Goal: Find specific page/section: Find specific page/section

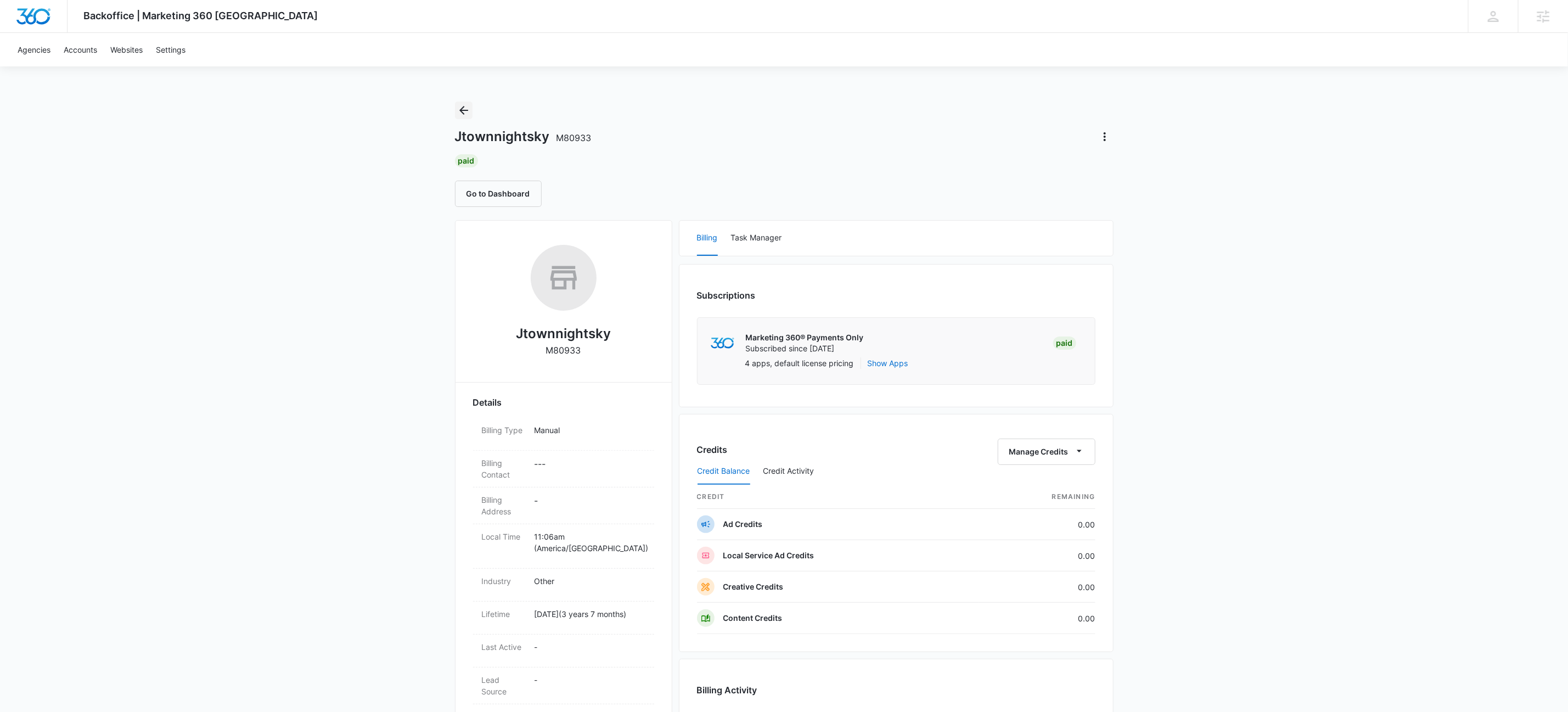
drag, startPoint x: 496, startPoint y: 125, endPoint x: 462, endPoint y: 112, distance: 36.4
click at [473, 116] on div "Jtownnightsky M80933 Paid Go to Dashboard" at bounding box center [784, 154] width 658 height 105
click at [462, 112] on icon "Back" at bounding box center [463, 110] width 9 height 9
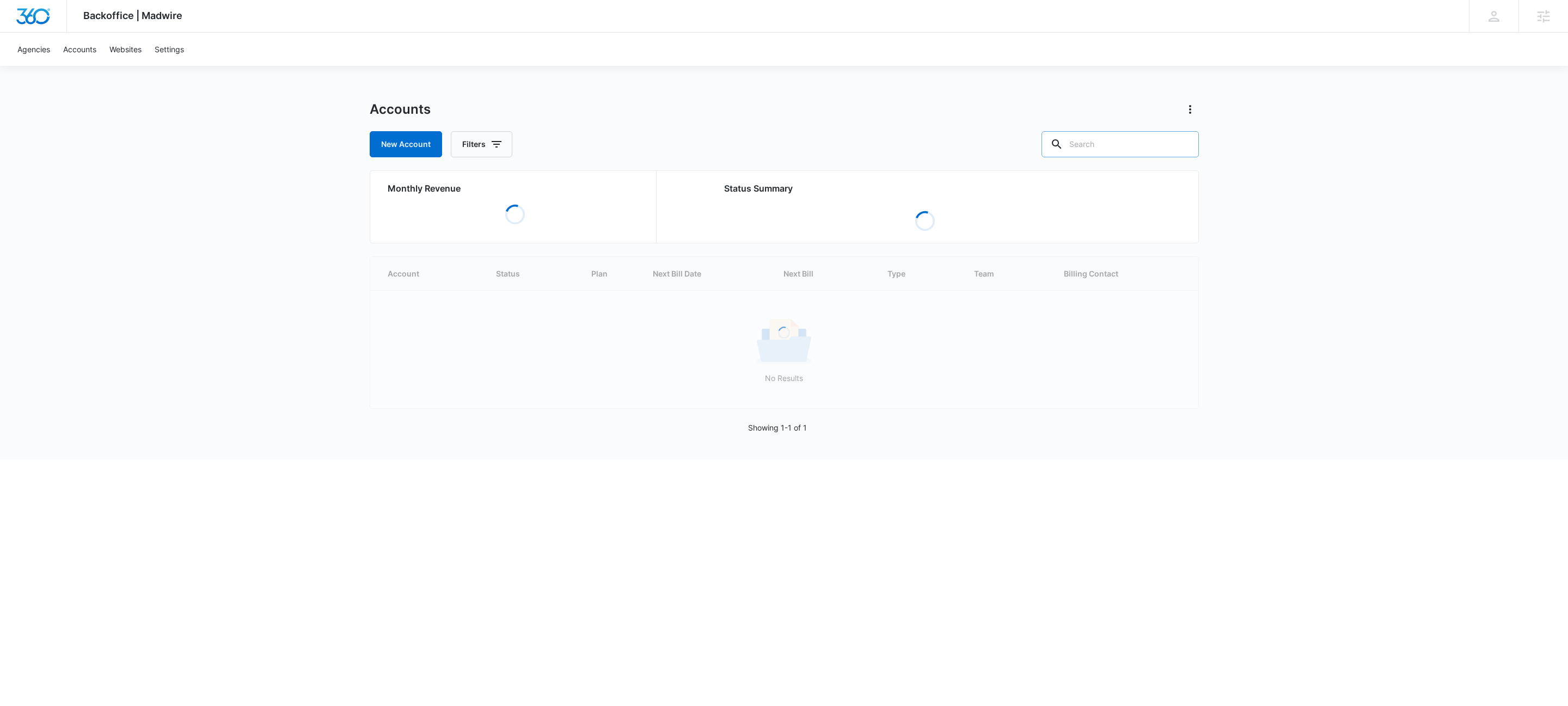
click at [1174, 144] on div at bounding box center [1183, 144] width 18 height 27
click at [1122, 137] on input "text" at bounding box center [1120, 144] width 157 height 27
paste input "M329383"
type input "M329383"
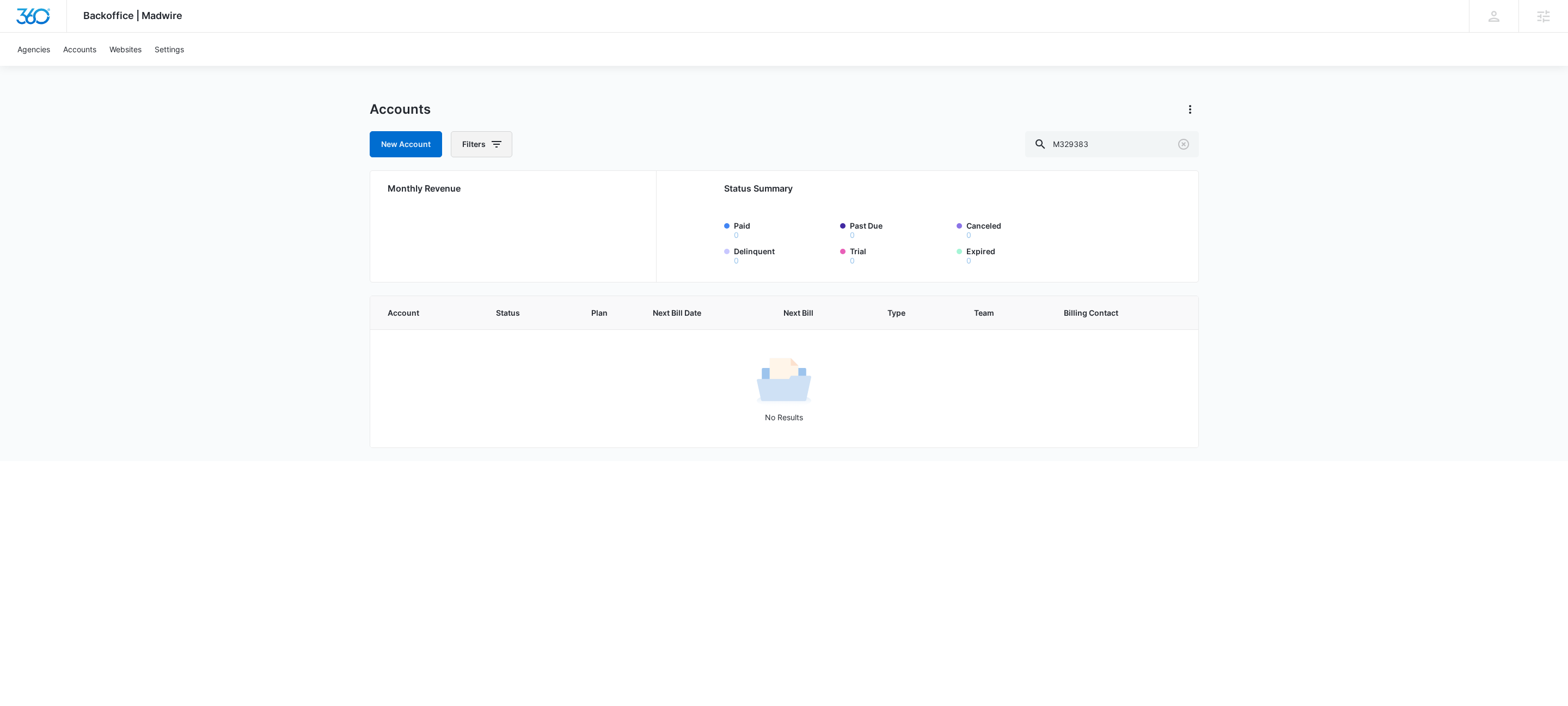
drag, startPoint x: 500, startPoint y: 141, endPoint x: 526, endPoint y: 154, distance: 29.1
click at [503, 141] on button "Filters" at bounding box center [481, 144] width 62 height 27
click at [578, 186] on icon "Show Agency filters" at bounding box center [581, 184] width 13 height 13
click at [502, 222] on label "Search All Agencies" at bounding box center [527, 220] width 125 height 11
click at [465, 220] on input "Search All Agencies" at bounding box center [464, 220] width 1 height 1
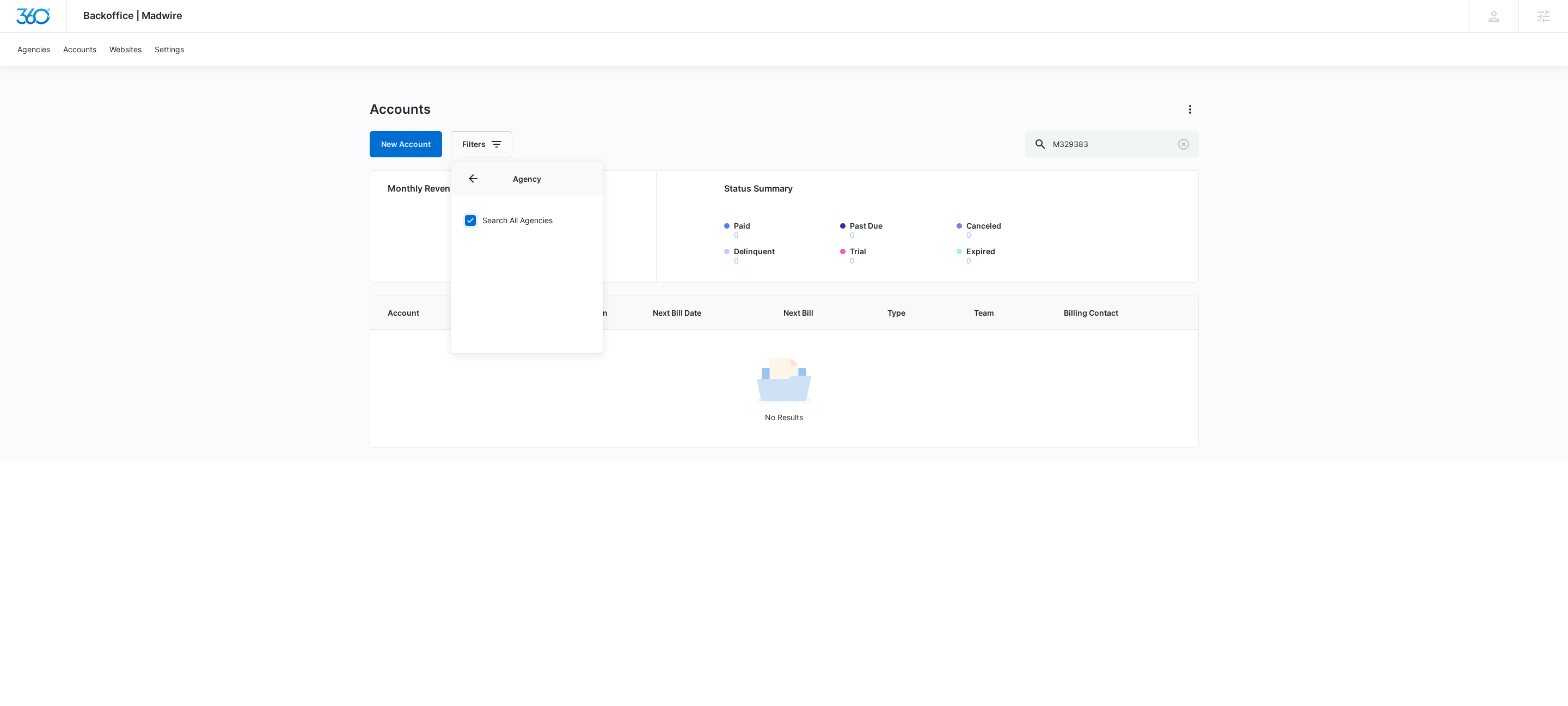
checkbox input "true"
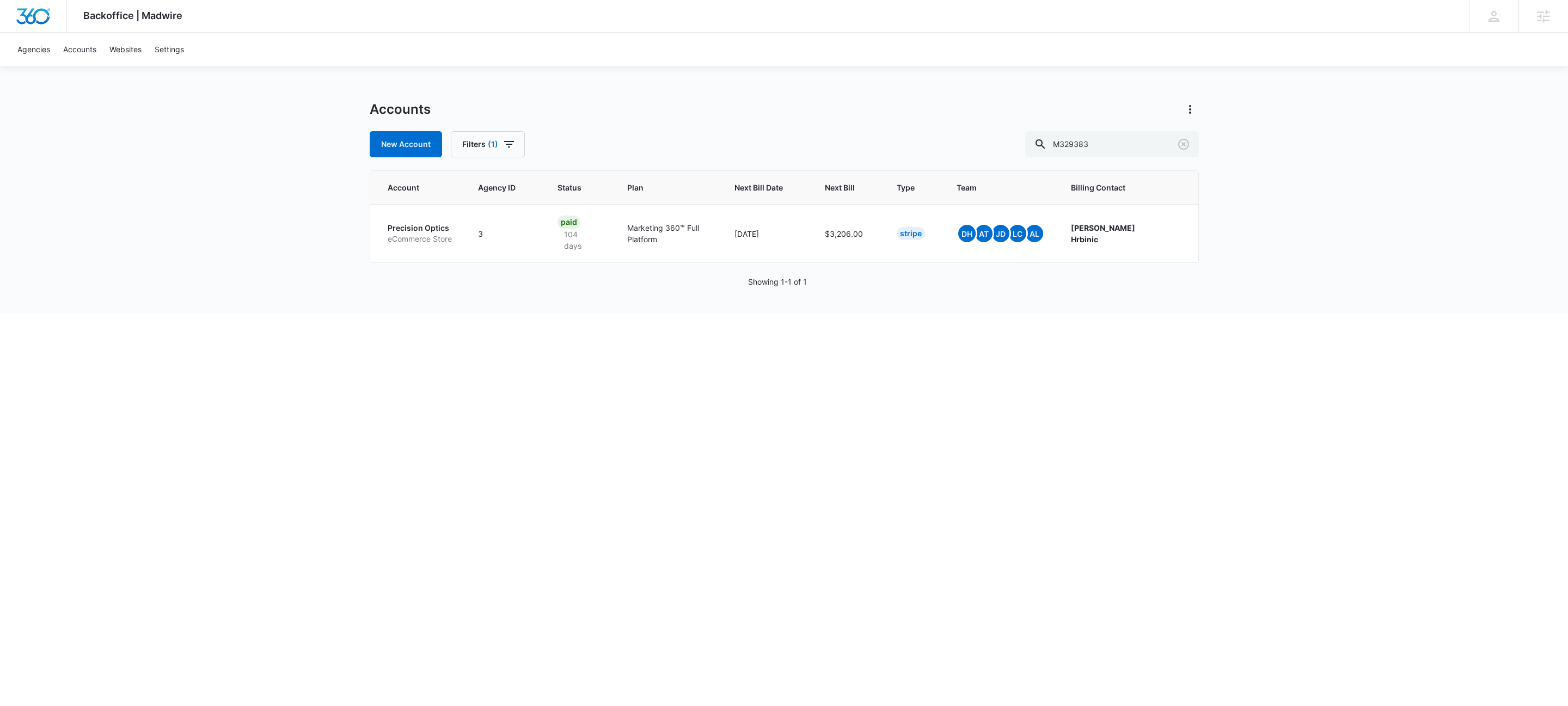
click at [673, 332] on html "Backoffice | Madwire Apps Settings KW Kait Weagraff [EMAIL_ADDRESS][PERSON_NAME…" at bounding box center [784, 353] width 1568 height 706
click at [450, 234] on p "eCommerce Store" at bounding box center [419, 239] width 64 height 11
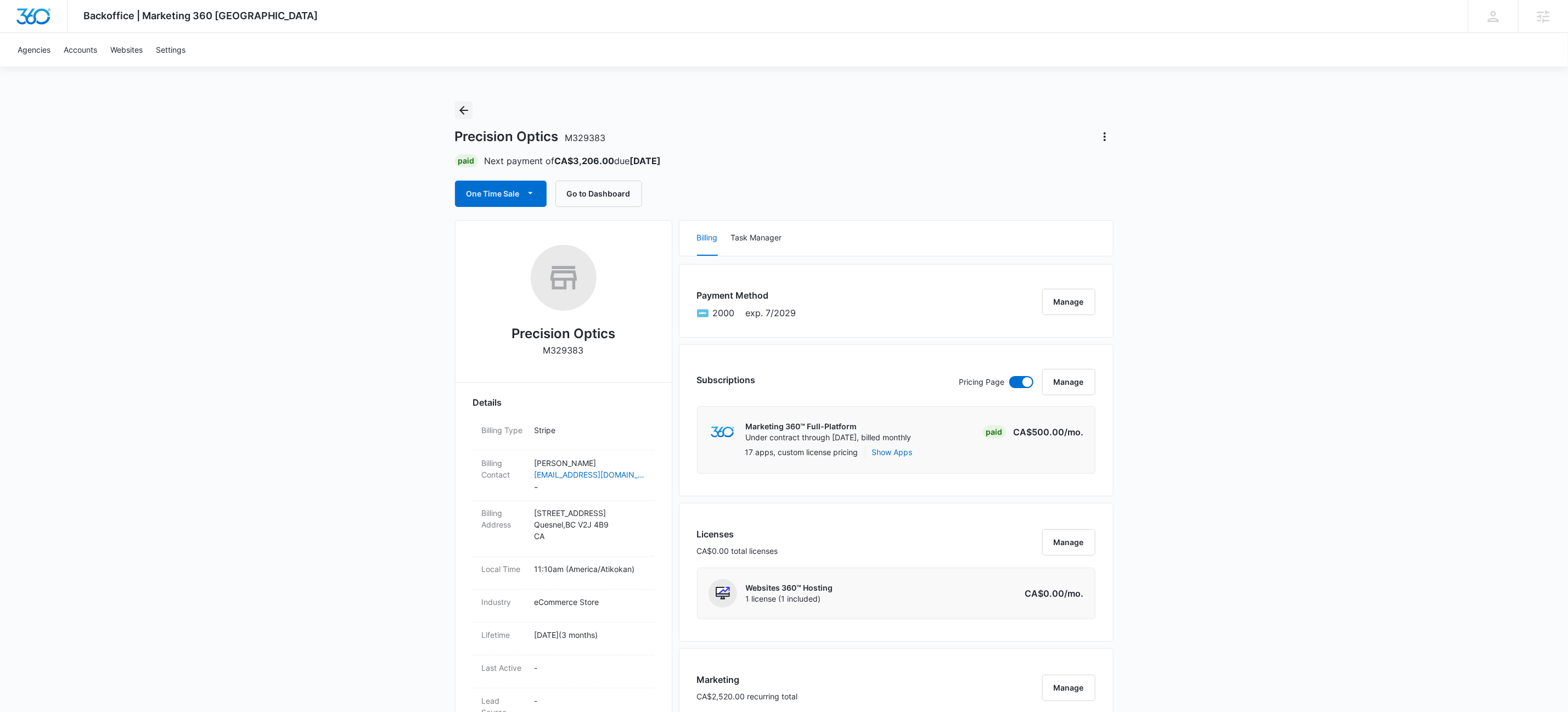
click at [461, 113] on icon "Back" at bounding box center [463, 110] width 13 height 13
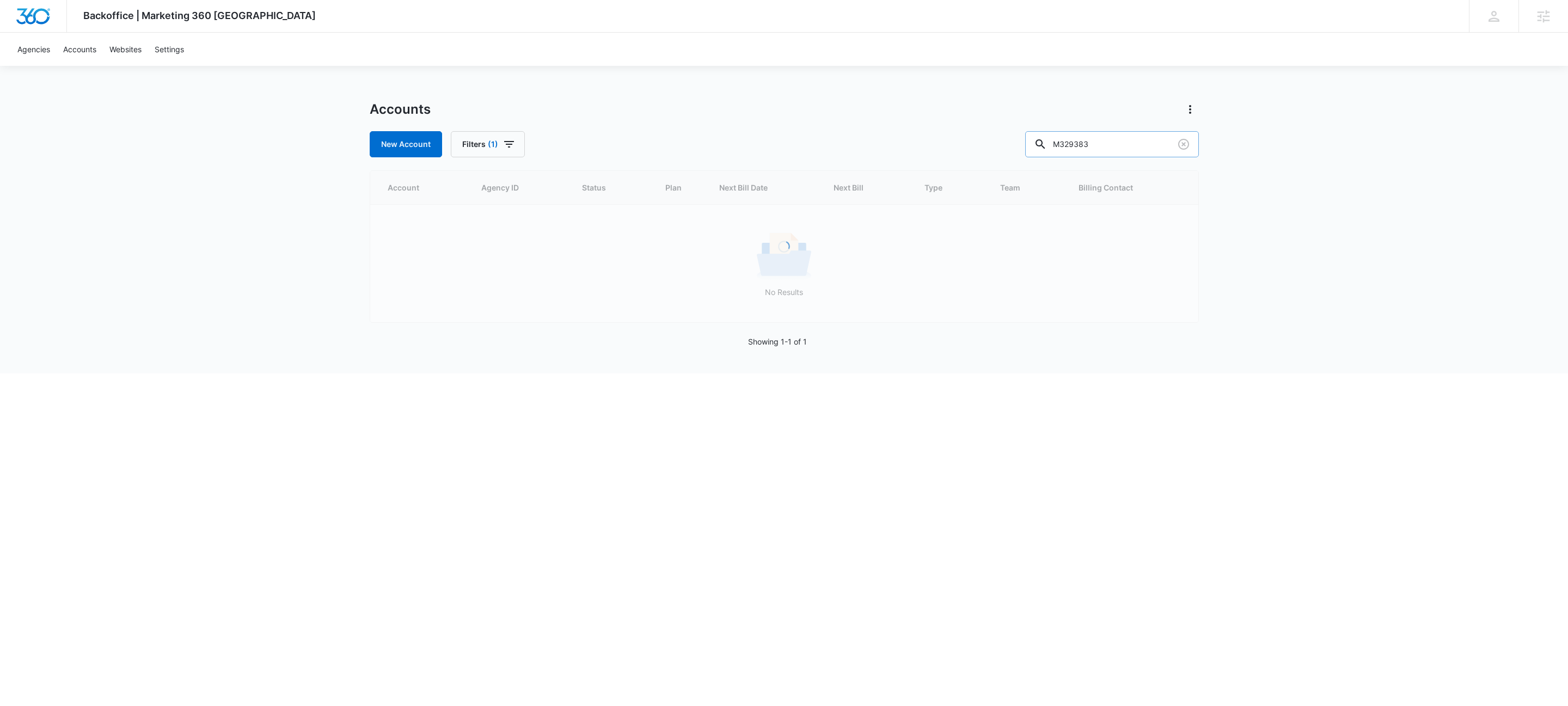
click at [1155, 150] on input "M329383" at bounding box center [1112, 144] width 174 height 27
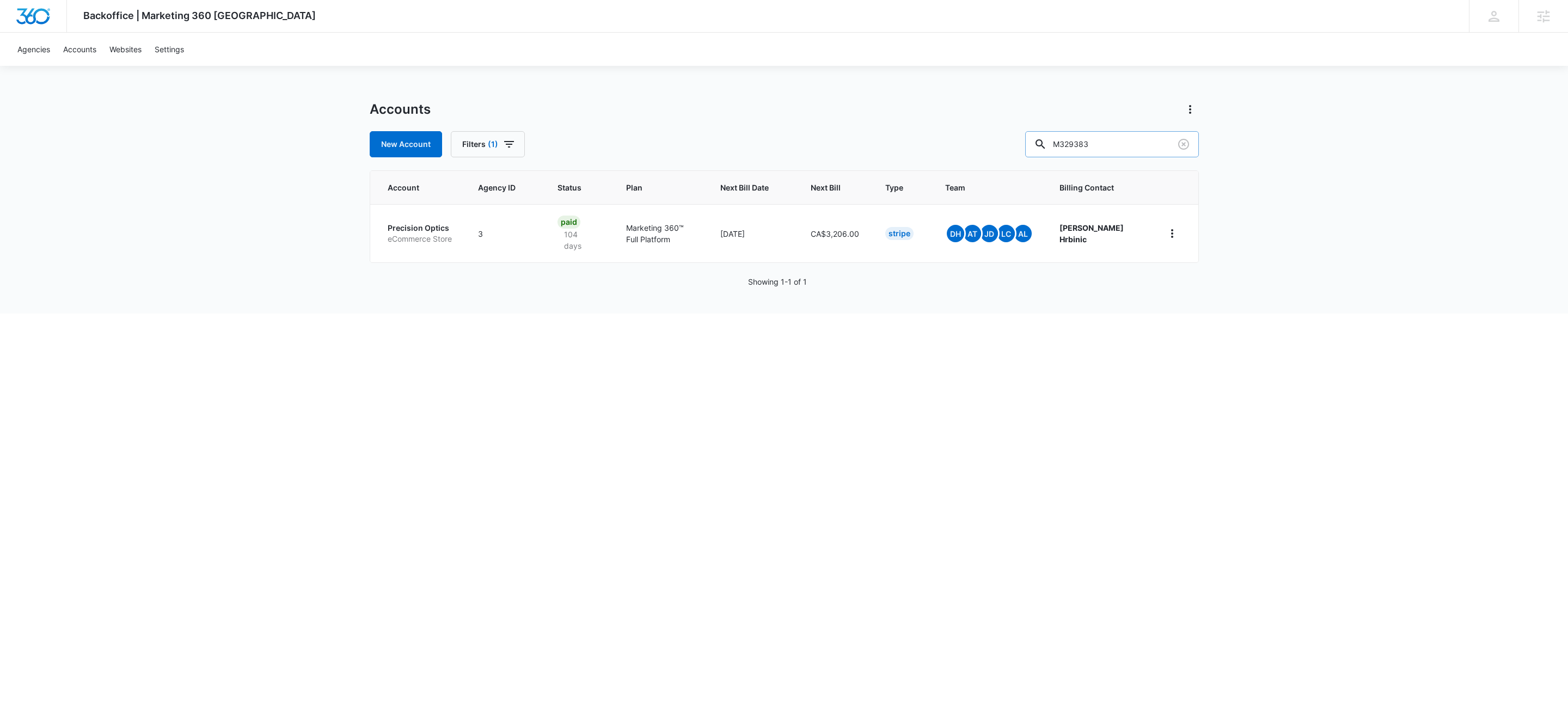
click at [1155, 150] on input "M329383" at bounding box center [1112, 144] width 174 height 27
paste input "971"
type input "M329971"
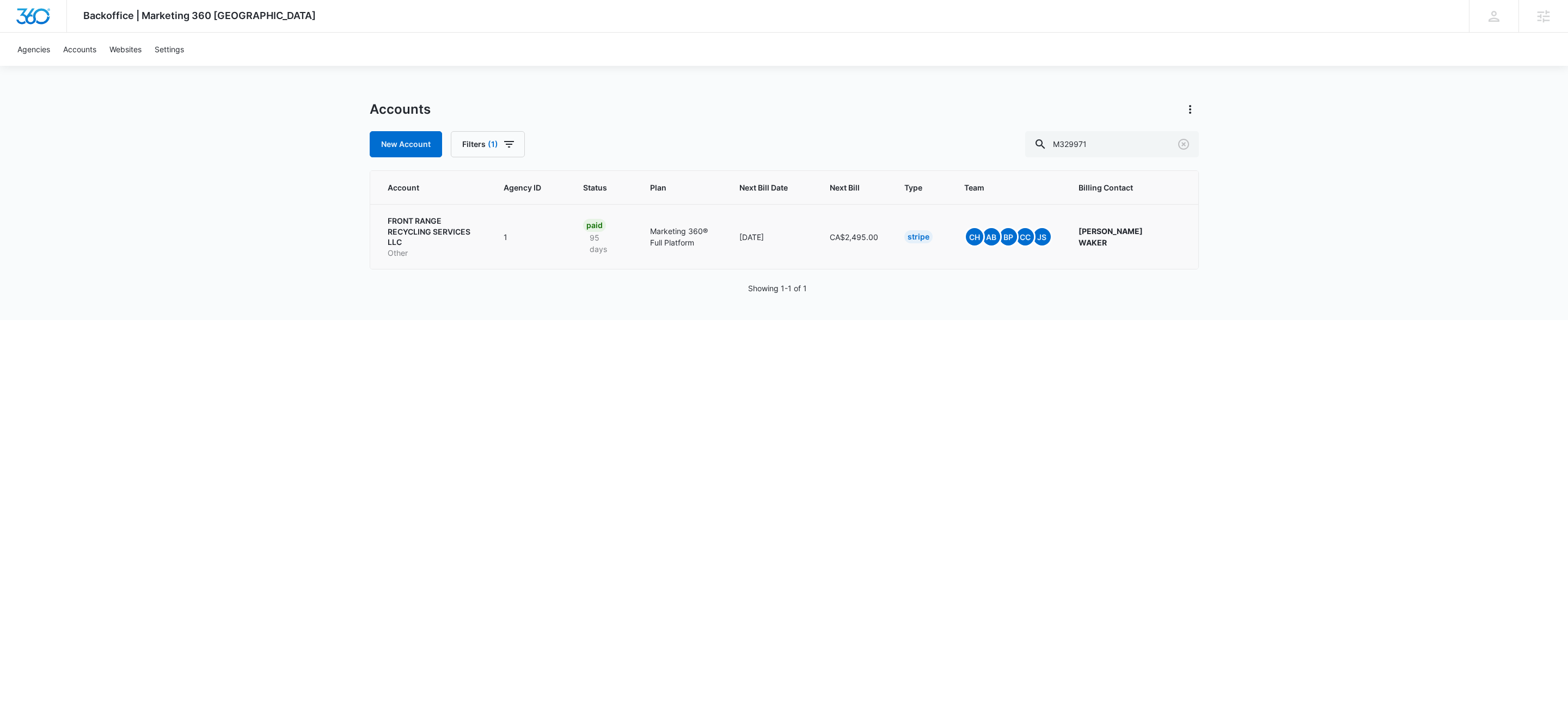
click at [427, 224] on p "FRONT RANGE RECYCLING SERVICES LLC" at bounding box center [432, 231] width 90 height 32
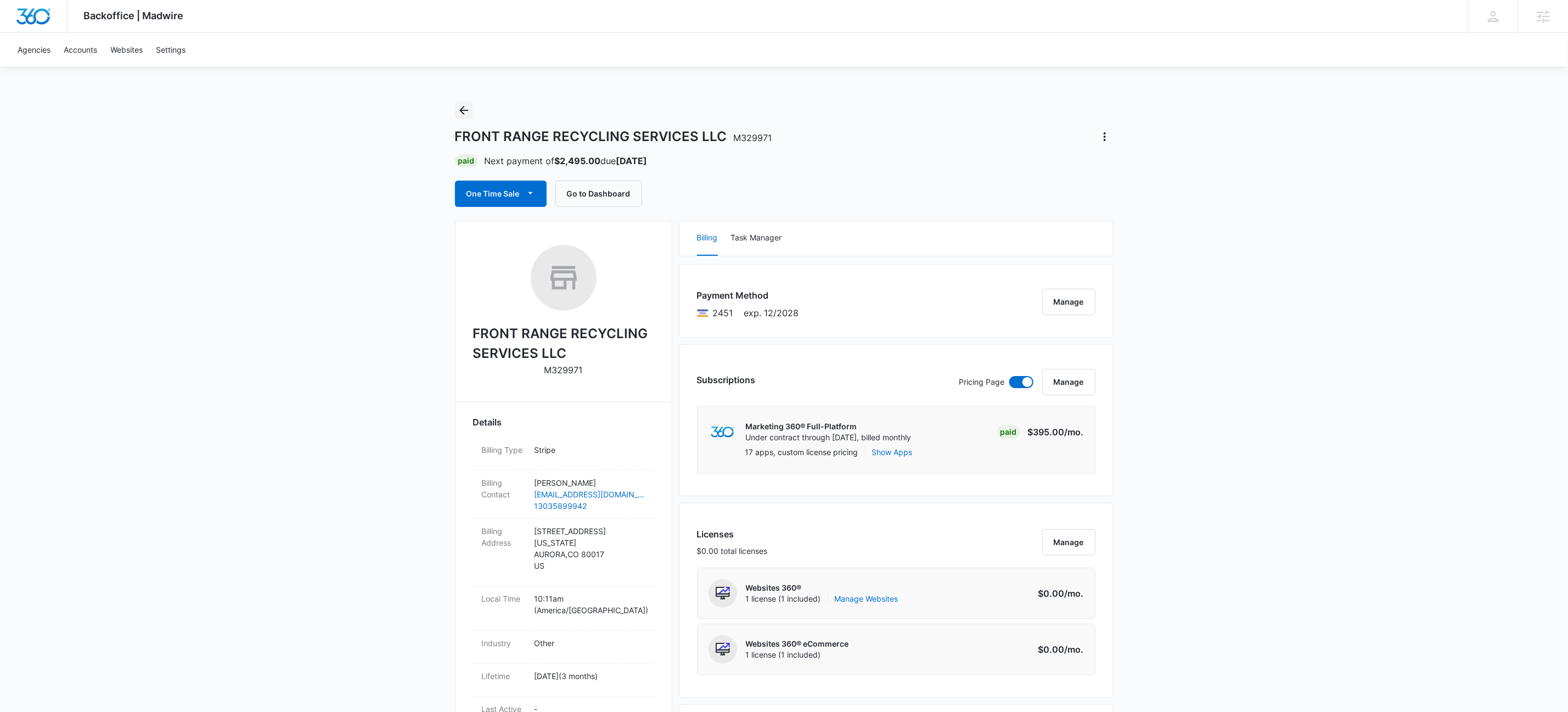
click at [462, 111] on icon "Back" at bounding box center [463, 110] width 13 height 13
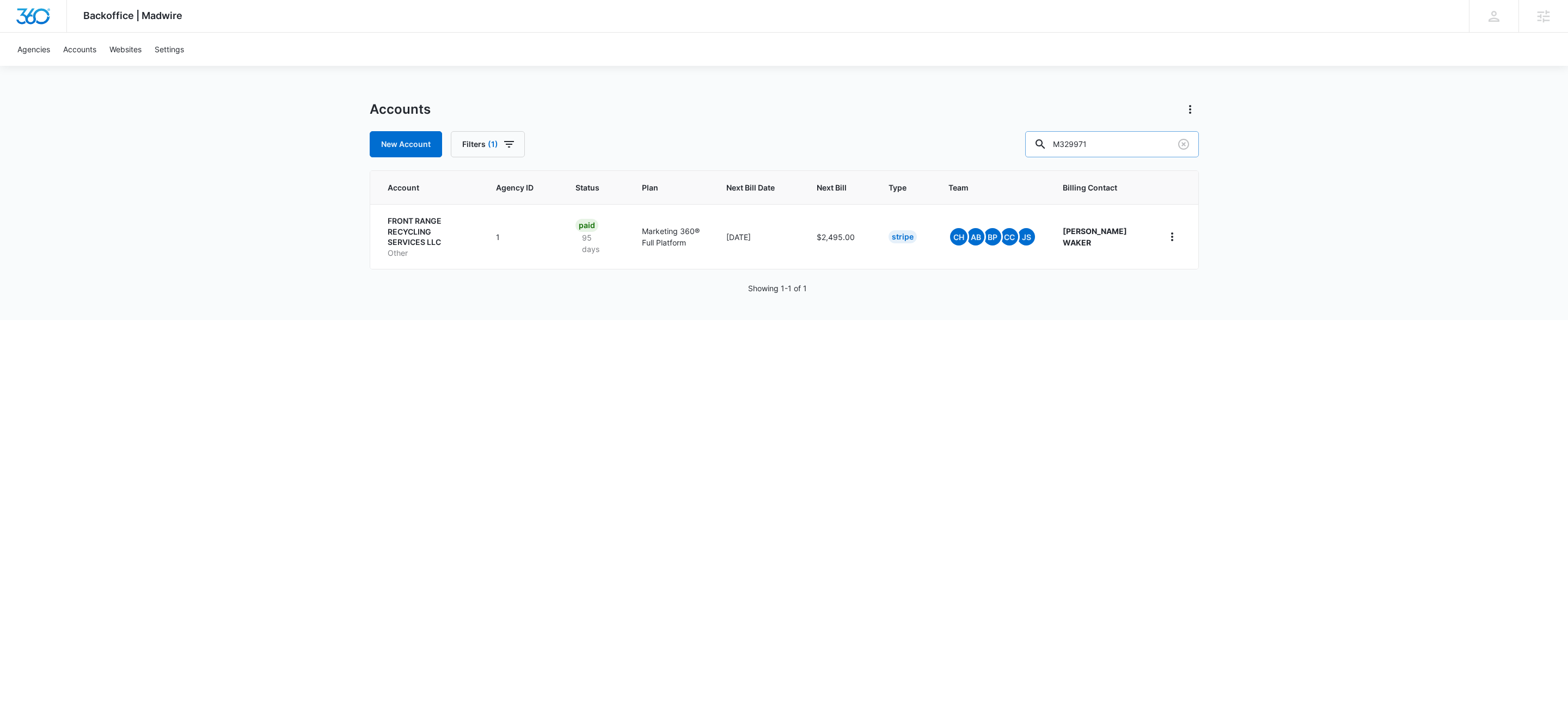
click at [1133, 148] on input "M329971" at bounding box center [1112, 144] width 174 height 27
paste input "075"
type input "M329075"
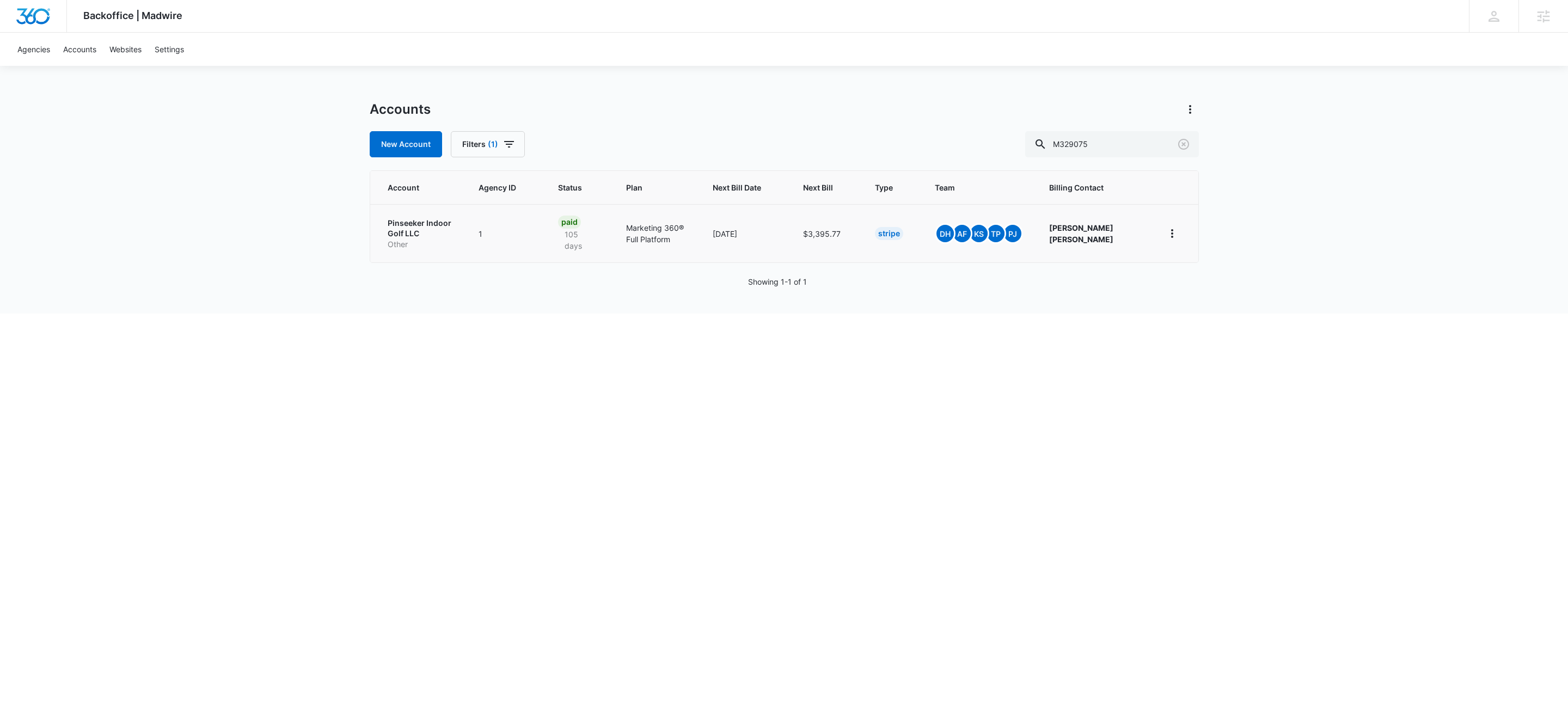
click at [411, 228] on p "Pinseeker Indoor Golf LLC" at bounding box center [419, 228] width 65 height 21
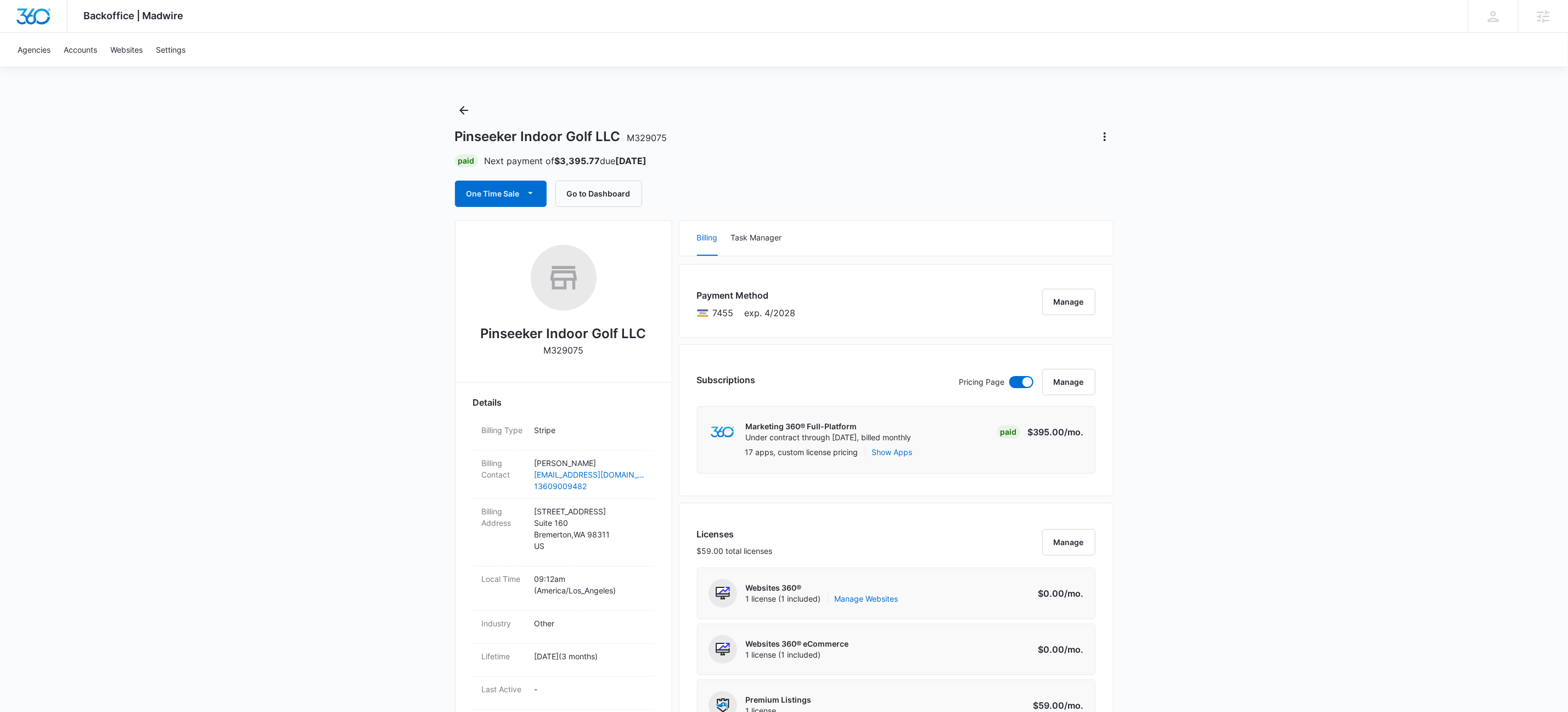
click at [459, 113] on icon "Back" at bounding box center [463, 110] width 13 height 13
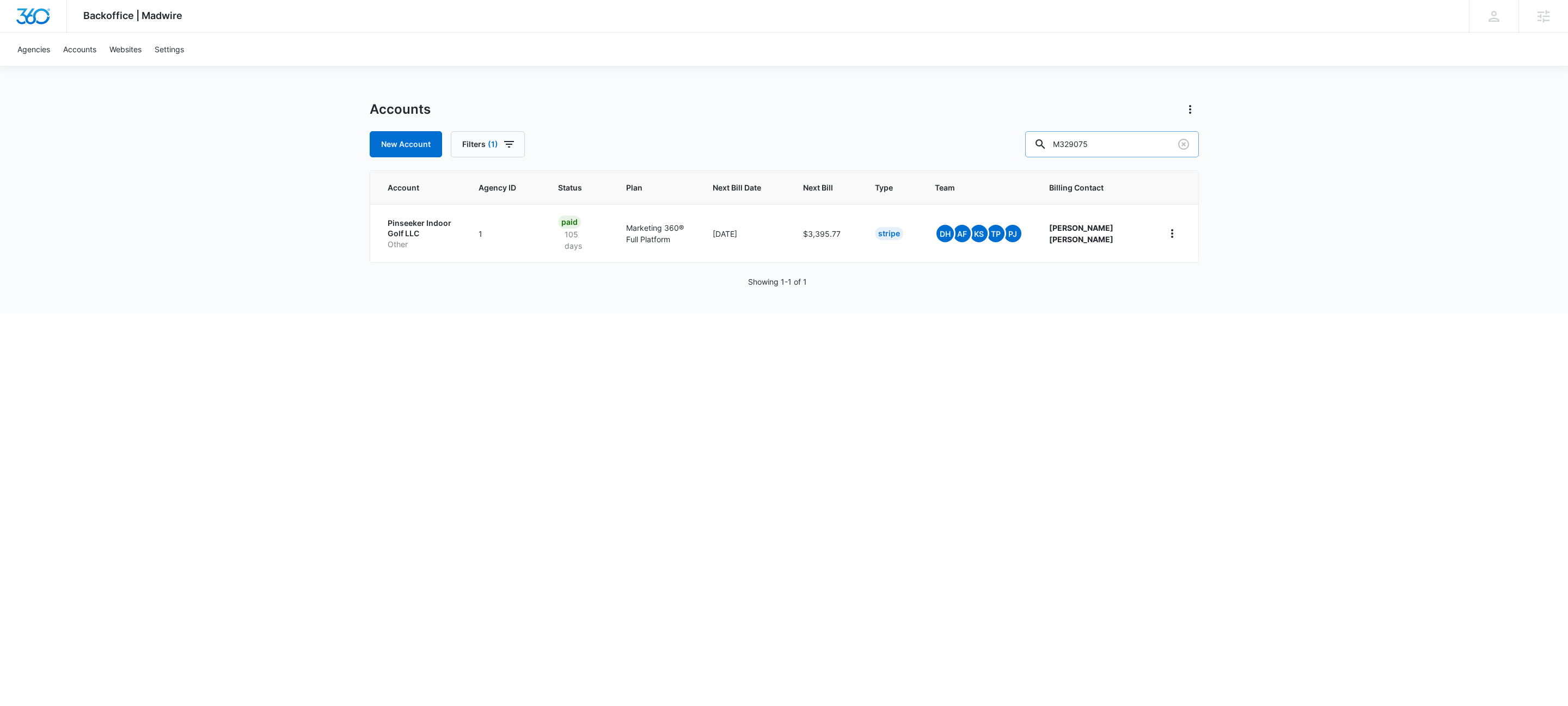
click at [1124, 149] on input "M329075" at bounding box center [1112, 144] width 174 height 27
paste input "32032"
type input "M332032"
click at [414, 234] on p "eCommerce Store" at bounding box center [419, 239] width 64 height 11
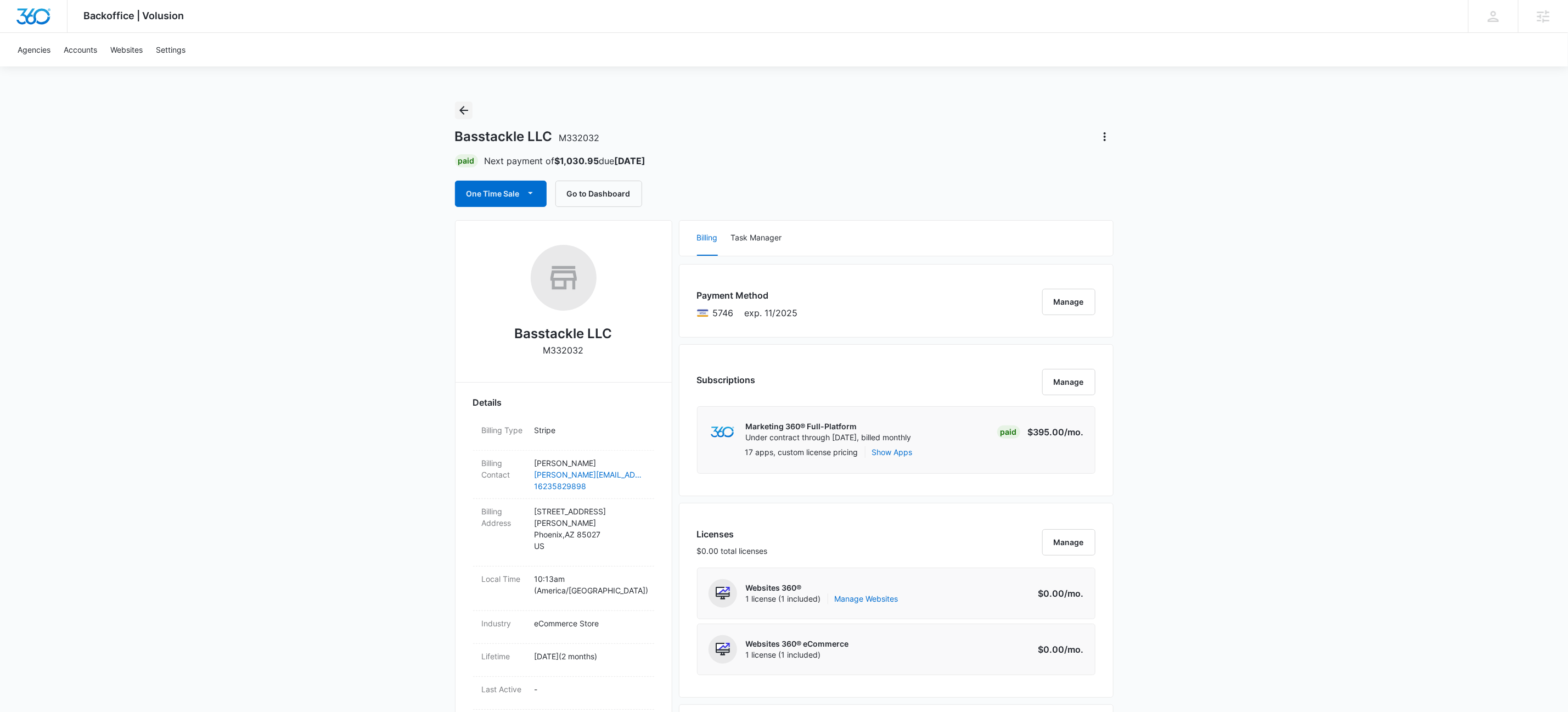
click at [458, 109] on icon "Back" at bounding box center [463, 110] width 13 height 13
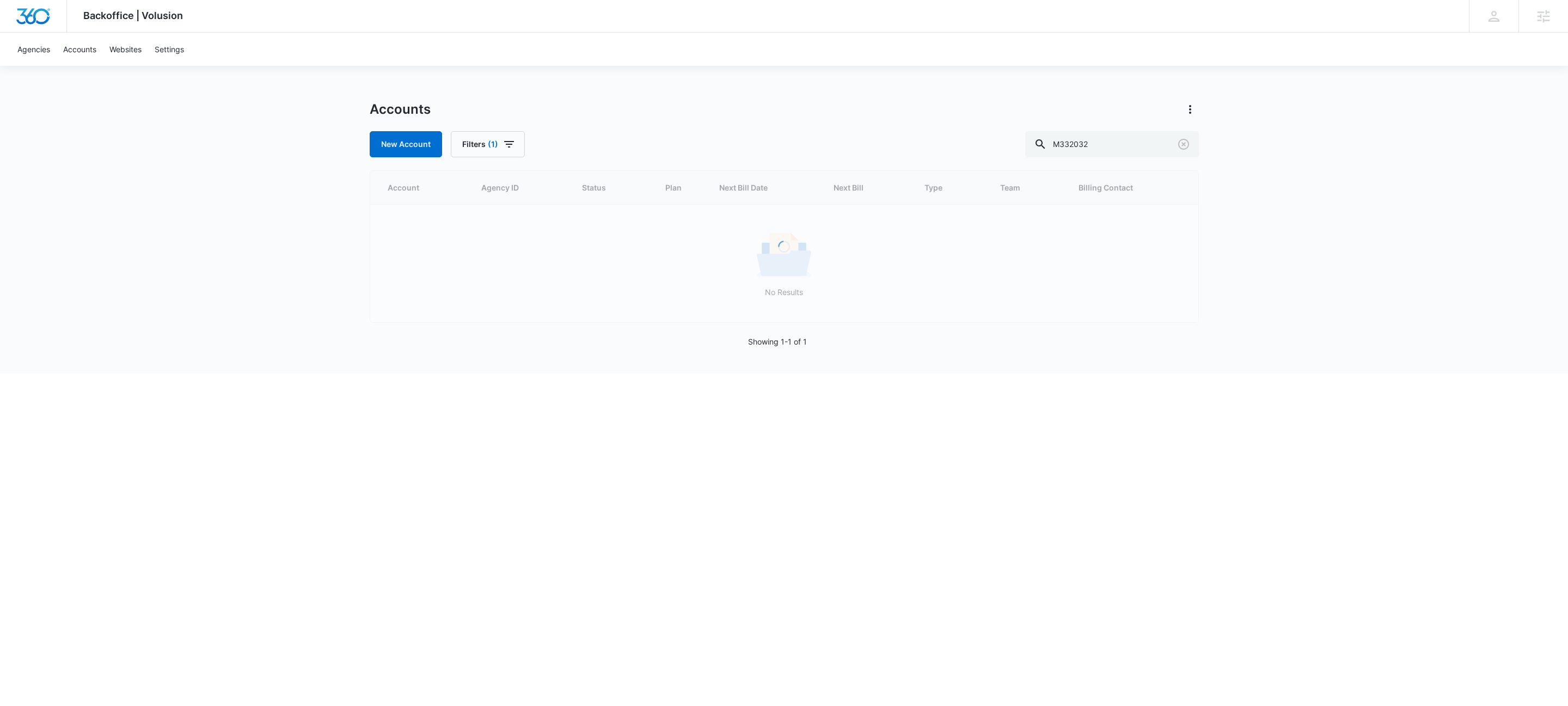
click at [1111, 129] on div "Accounts New Account Filters (1) M332032" at bounding box center [784, 129] width 829 height 56
drag, startPoint x: 1111, startPoint y: 129, endPoint x: 1116, endPoint y: 137, distance: 9.4
click at [1112, 129] on div "Accounts New Account Filters (1) M332032" at bounding box center [784, 129] width 829 height 56
click at [1118, 139] on input "M332032" at bounding box center [1112, 144] width 174 height 27
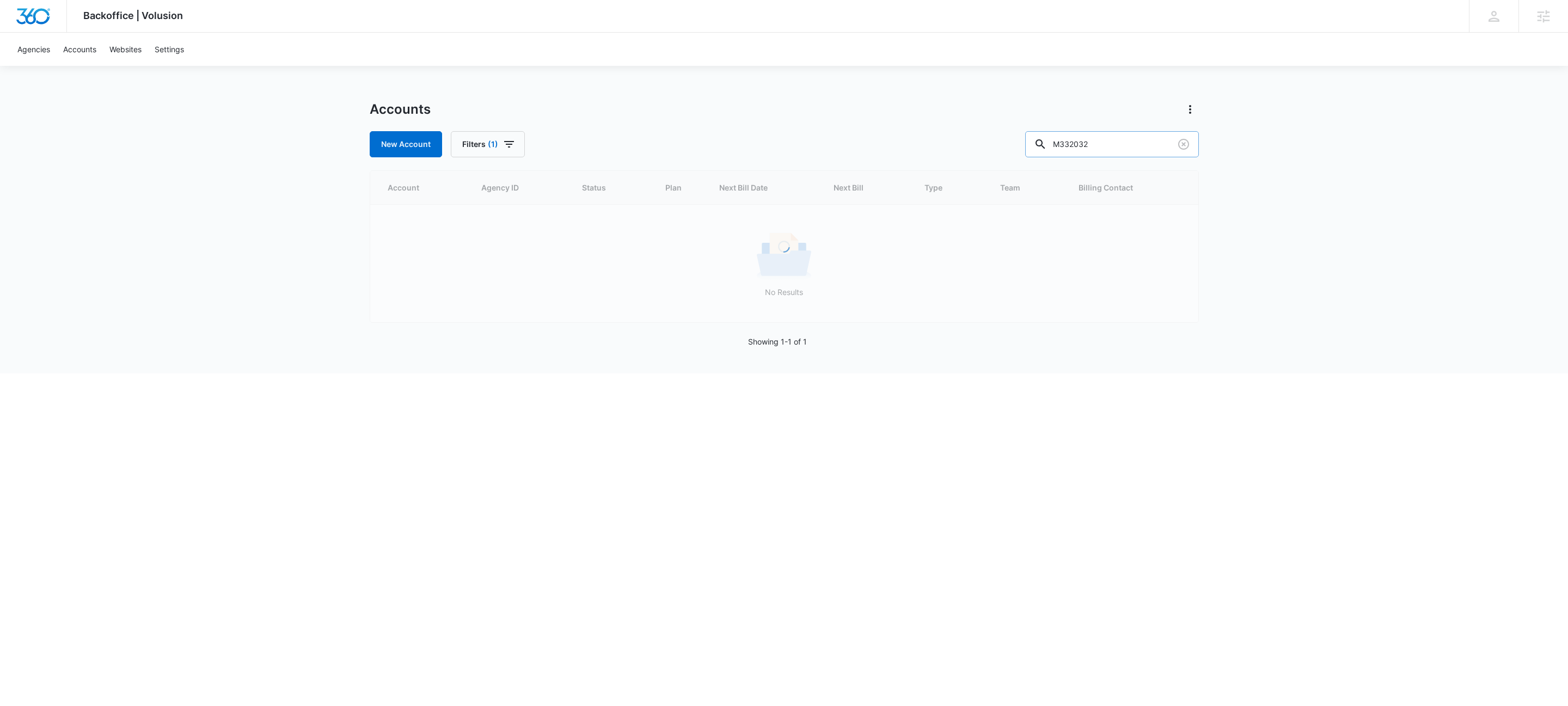
paste input "138"
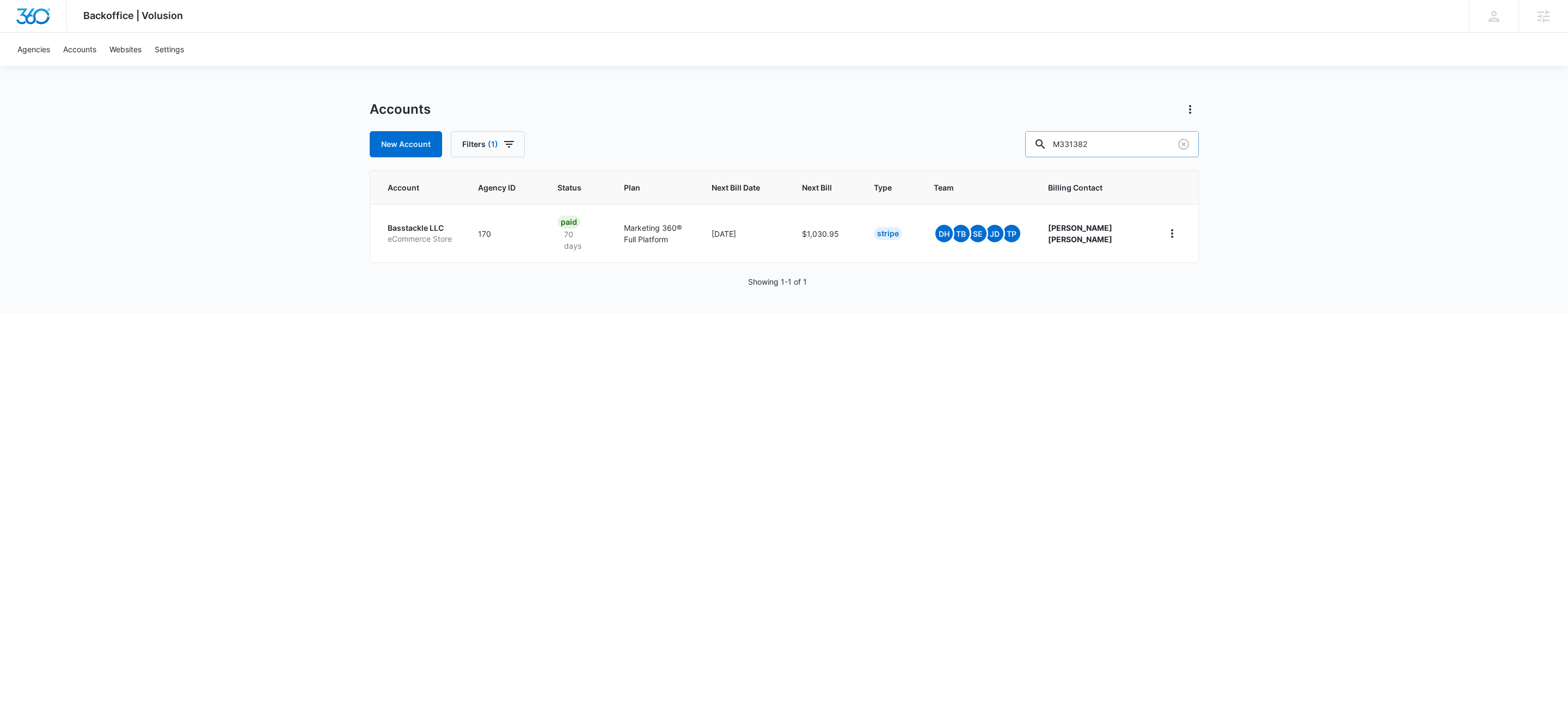
type input "M331382"
click at [407, 234] on p "Better Health [US_STATE]" at bounding box center [422, 226] width 70 height 21
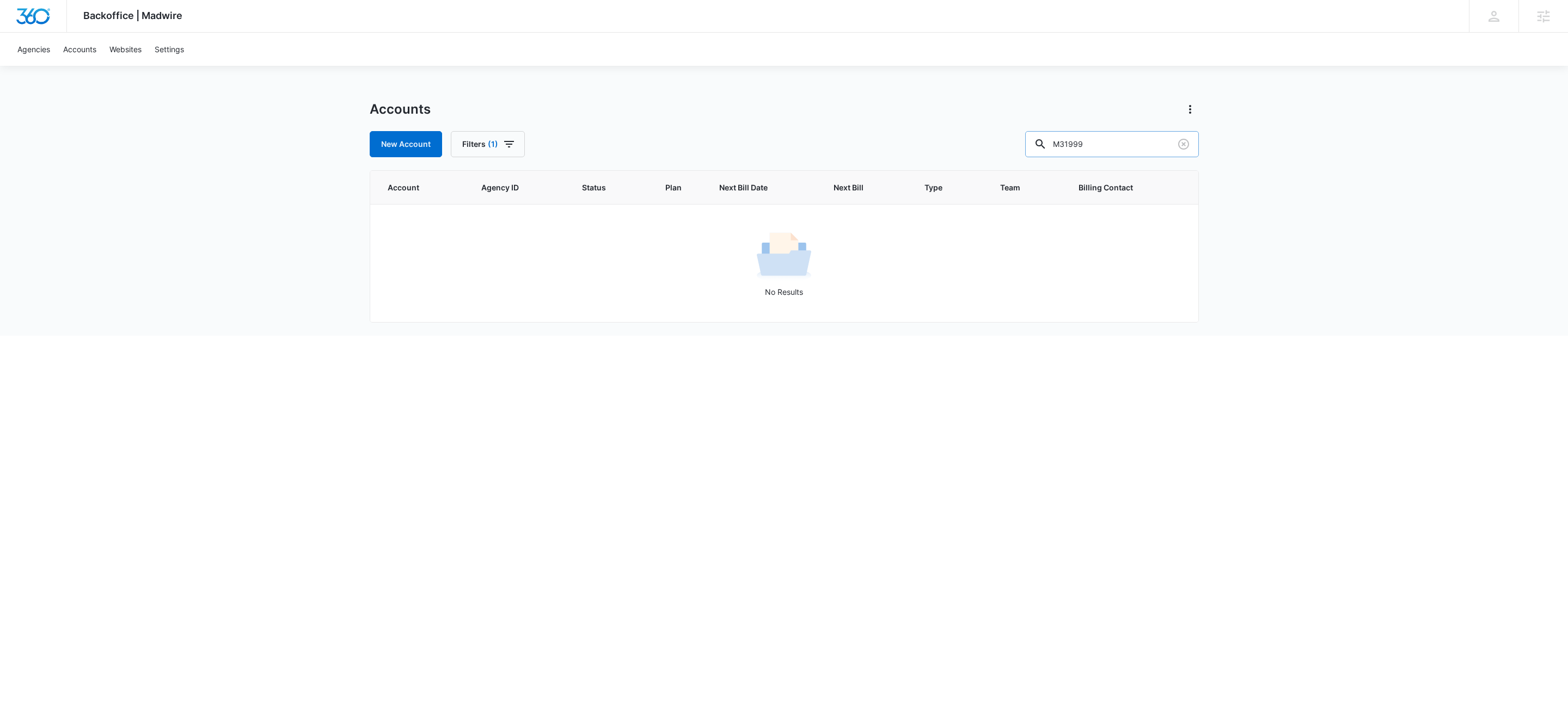
click at [1149, 141] on input "M31999" at bounding box center [1112, 144] width 174 height 26
type input "m177939"
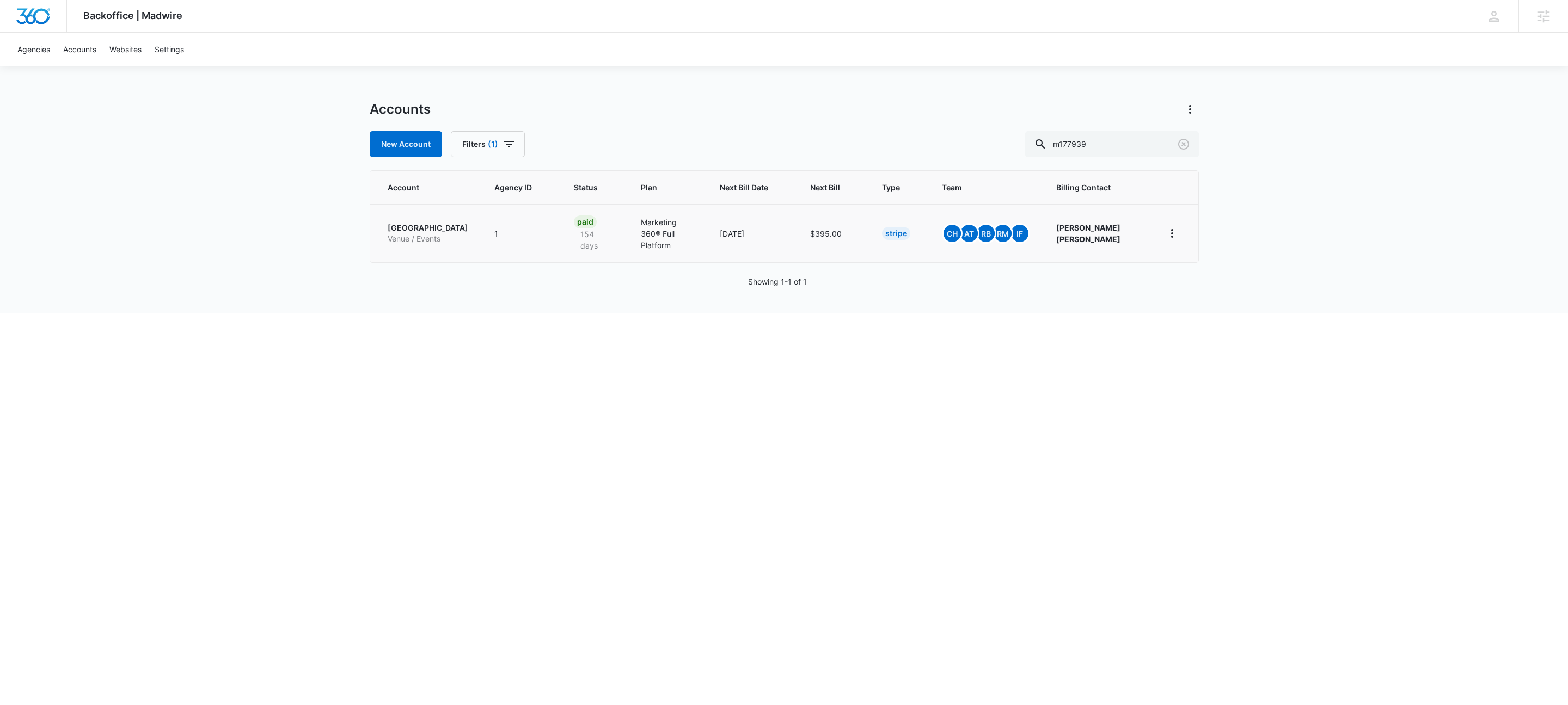
click at [445, 226] on p "Boyle County Performing Arts Center" at bounding box center [427, 228] width 80 height 11
